Goal: Check status: Check status

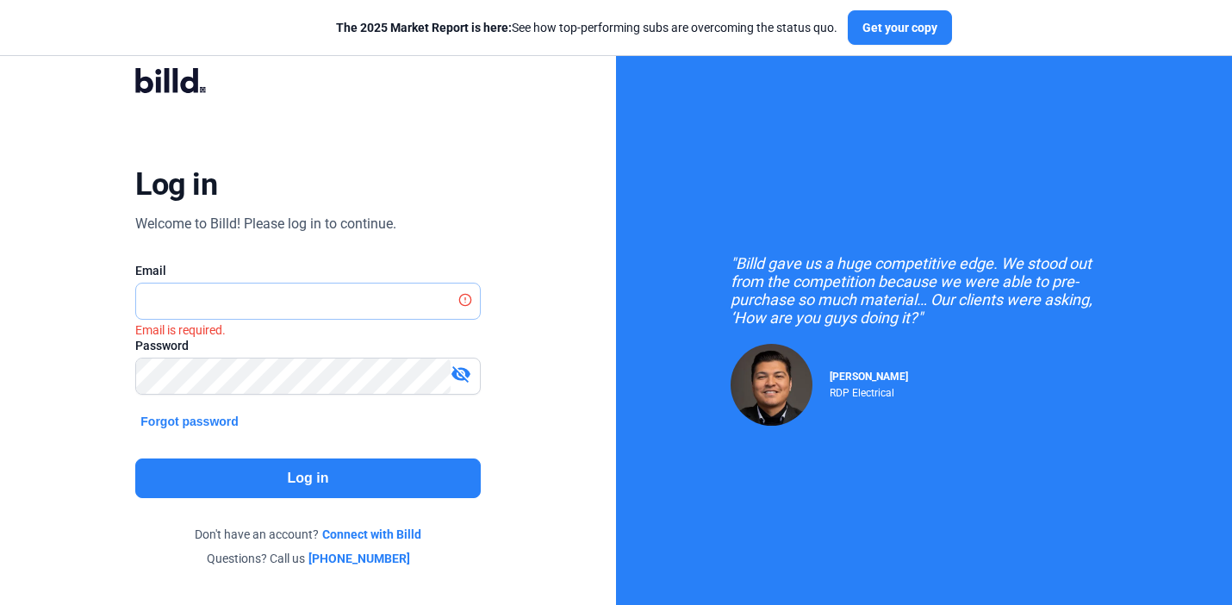
type input "[EMAIL_ADDRESS][DOMAIN_NAME]"
click at [293, 491] on button "Log in" at bounding box center [307, 478] width 345 height 40
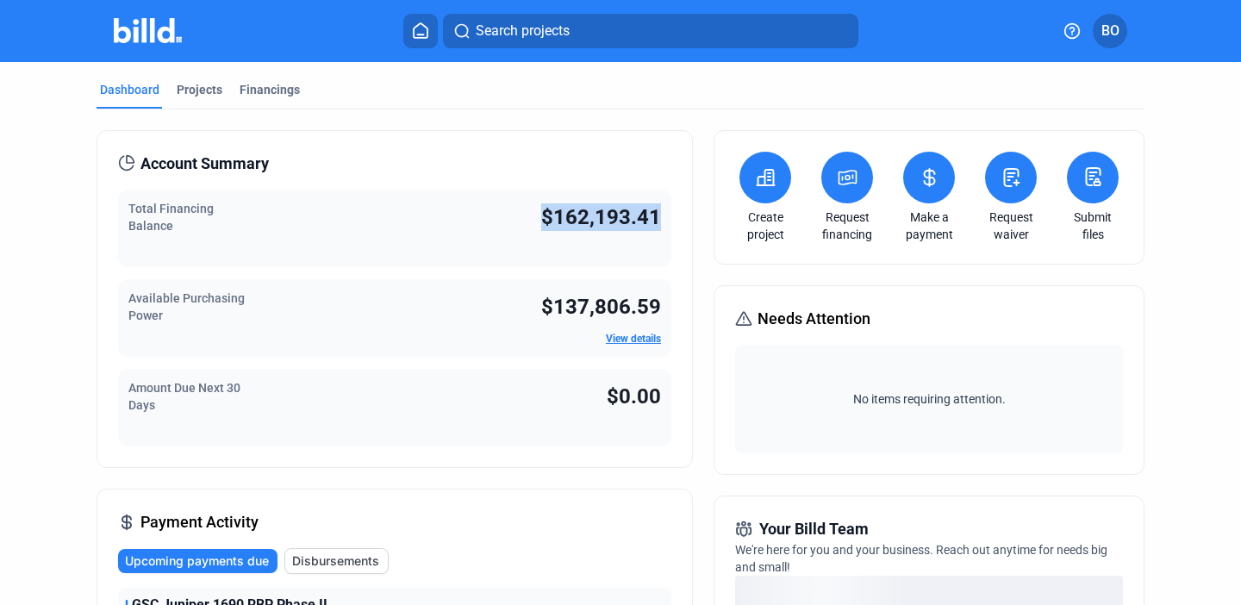
drag, startPoint x: 527, startPoint y: 211, endPoint x: 657, endPoint y: 211, distance: 130.1
click at [657, 211] on div "Total Financing Balance $162,193.41" at bounding box center [394, 229] width 553 height 78
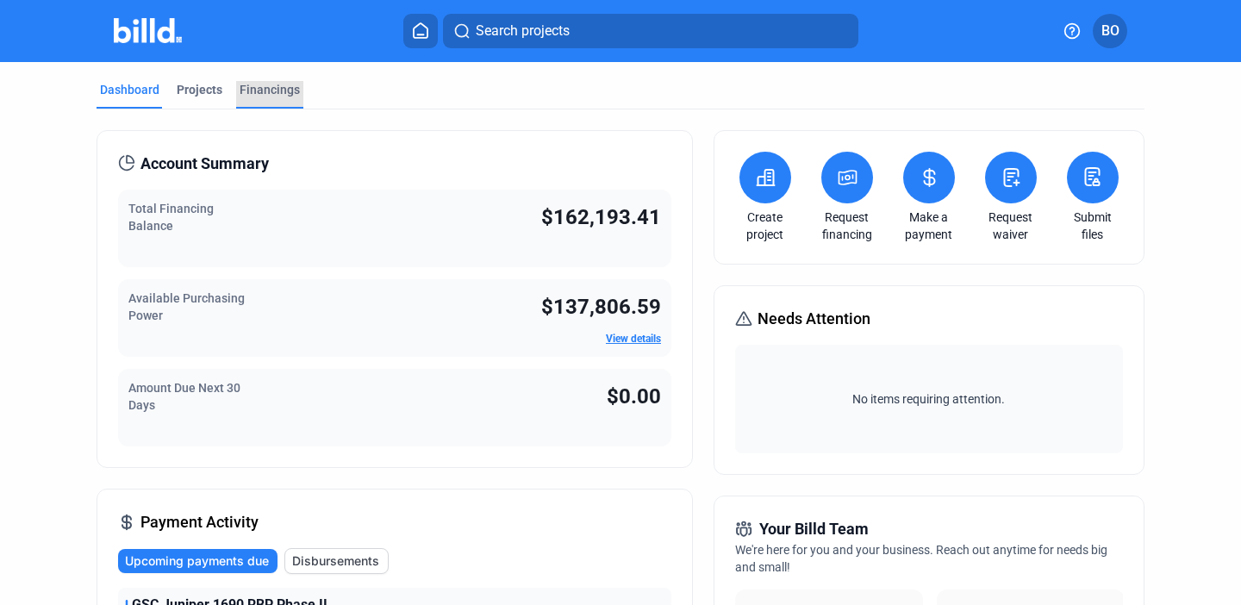
click at [268, 86] on div "Financings" at bounding box center [270, 89] width 60 height 17
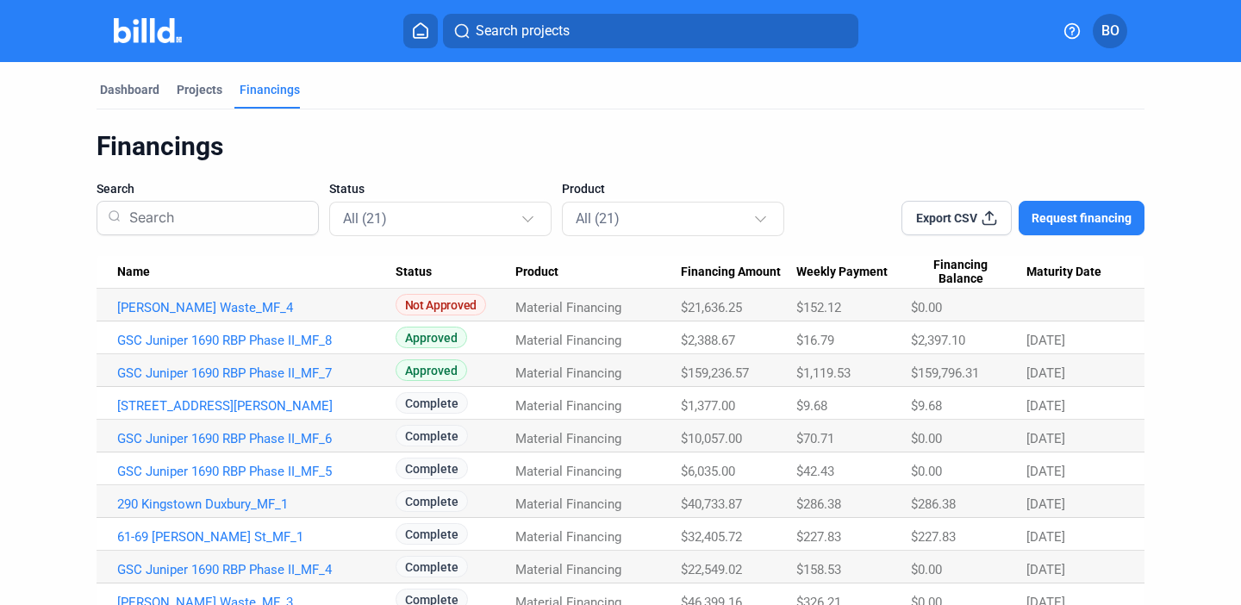
drag, startPoint x: 1080, startPoint y: 371, endPoint x: 1018, endPoint y: 369, distance: 61.2
click at [1026, 369] on div "[DATE]" at bounding box center [1074, 373] width 97 height 16
click at [1018, 369] on div "$159,796.31" at bounding box center [968, 373] width 115 height 16
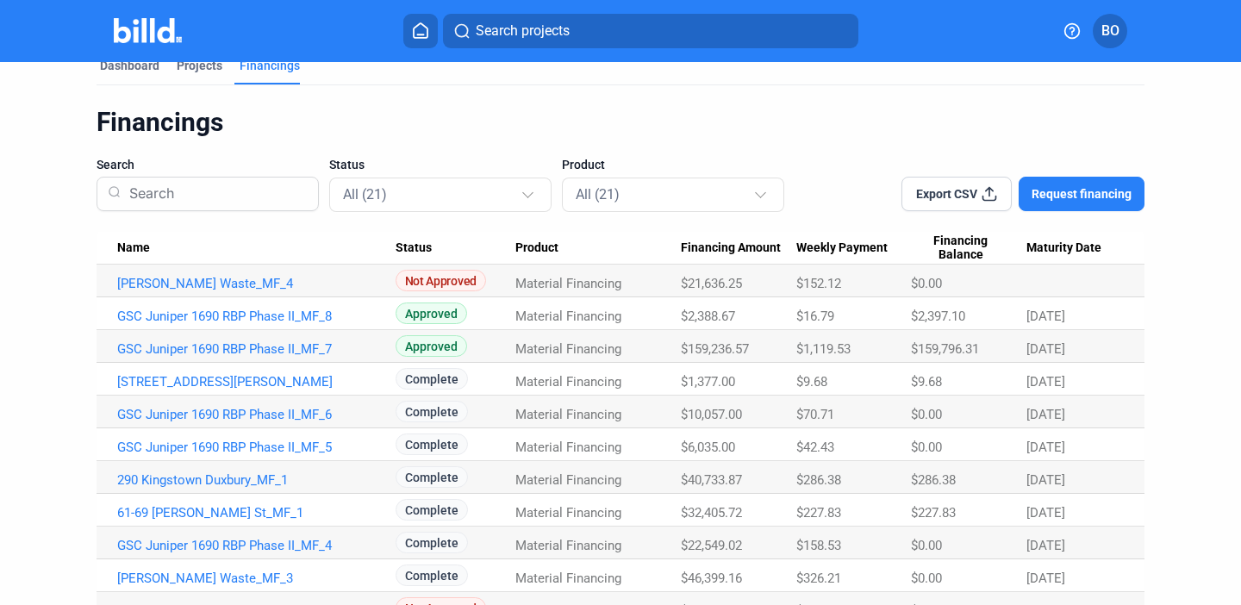
scroll to position [7, 0]
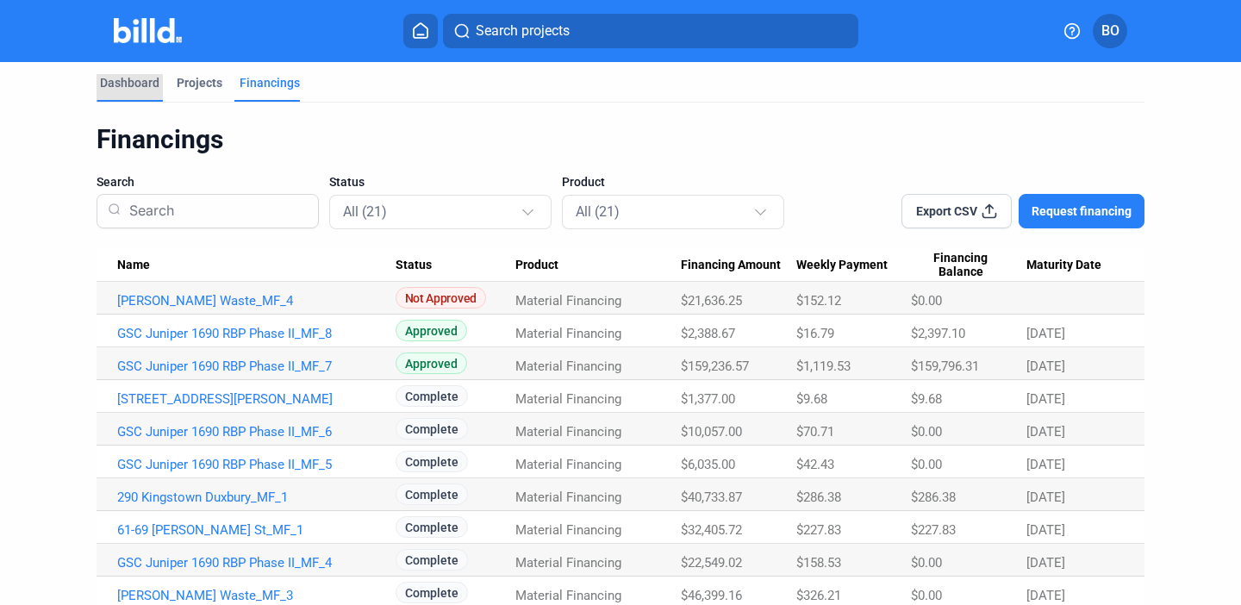
click at [139, 88] on div "Dashboard" at bounding box center [129, 82] width 59 height 17
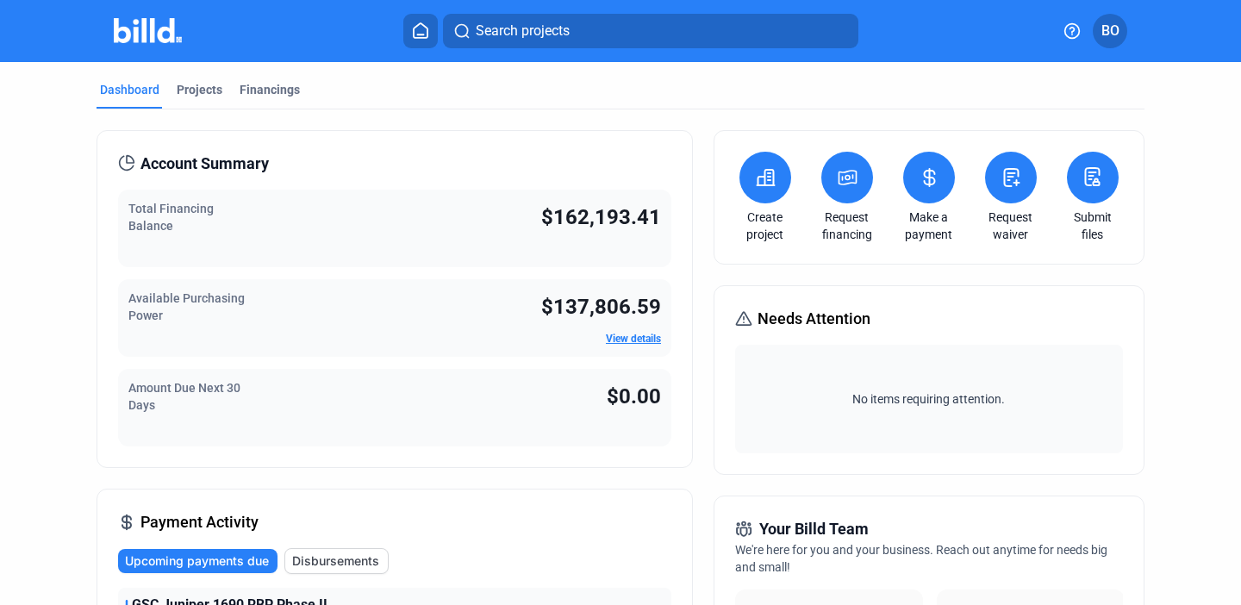
drag, startPoint x: 551, startPoint y: 214, endPoint x: 655, endPoint y: 216, distance: 103.4
click at [655, 216] on span "$162,193.41" at bounding box center [601, 217] width 120 height 24
click at [261, 85] on div "Financings" at bounding box center [270, 89] width 60 height 17
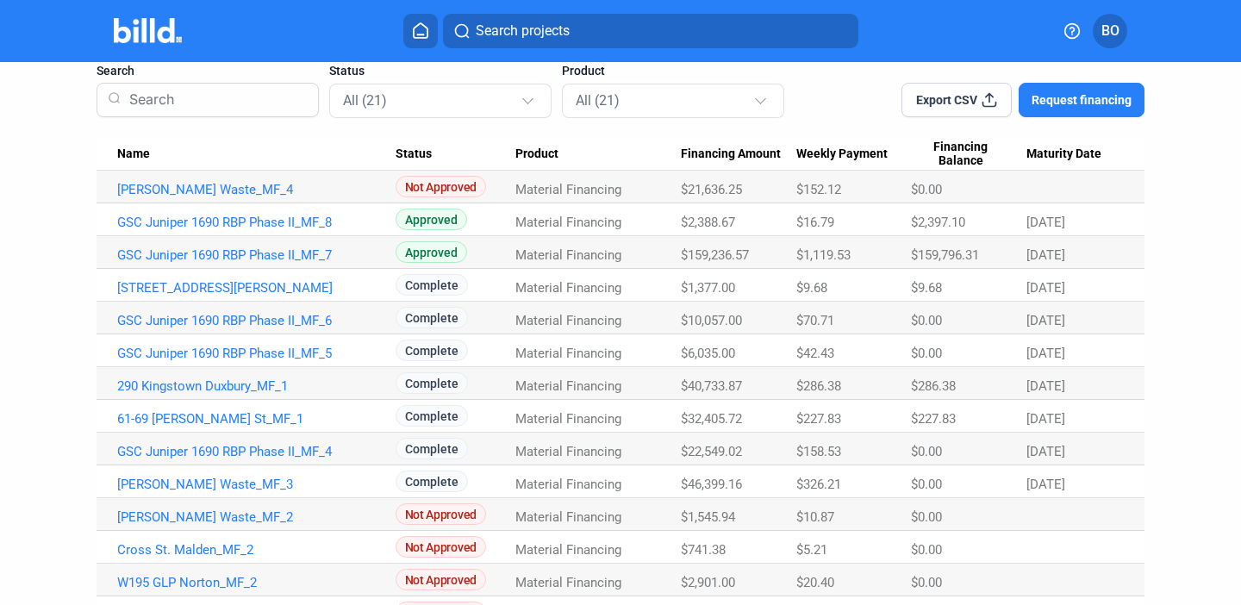
scroll to position [116, 0]
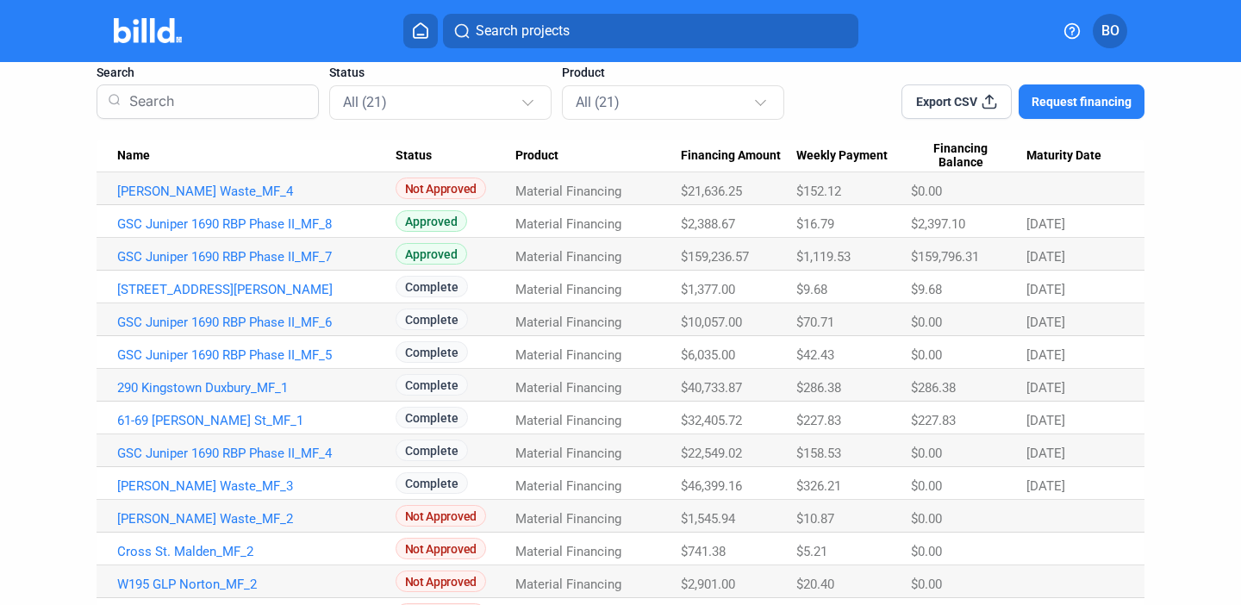
drag, startPoint x: 850, startPoint y: 258, endPoint x: 796, endPoint y: 224, distance: 64.3
click at [796, 224] on tbody "[PERSON_NAME] Waste_MF_4 Not Approved Material Financing $21,636.25 $152.12 $0.…" at bounding box center [620, 516] width 1048 height 688
click at [809, 258] on span "$1,119.53" at bounding box center [823, 257] width 54 height 16
click at [870, 261] on div "$1,119.53" at bounding box center [853, 257] width 115 height 16
